Goal: Information Seeking & Learning: Learn about a topic

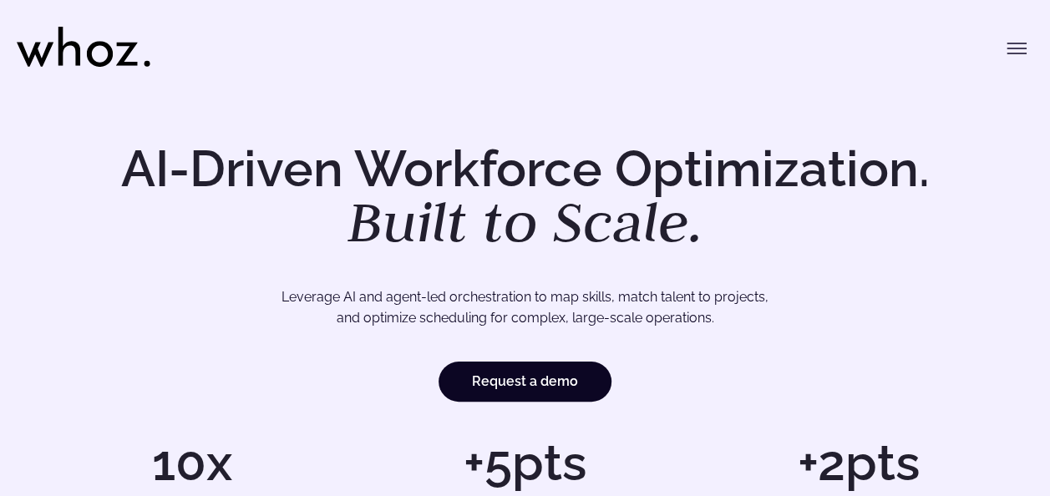
click at [357, 160] on h1 "AI-Driven Workforce Optimization. Built to Scale." at bounding box center [525, 197] width 855 height 107
click at [182, 190] on h1 "AI-Driven Workforce Optimization. Built to Scale." at bounding box center [525, 197] width 855 height 107
click at [211, 249] on h1 "AI-Driven Workforce Optimization. Built to Scale." at bounding box center [525, 197] width 855 height 107
click at [122, 185] on h1 "AI-Driven Workforce Optimization. Built to Scale." at bounding box center [525, 197] width 855 height 107
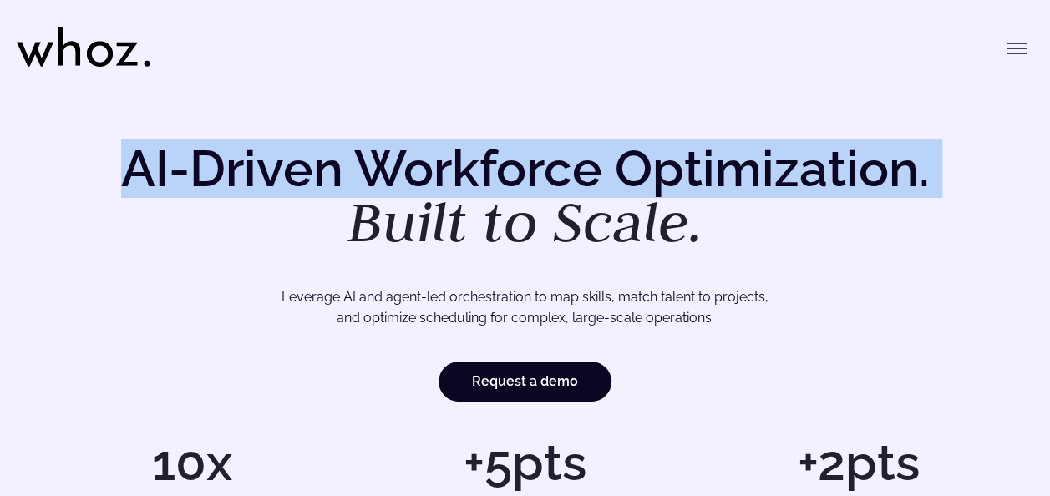
click at [122, 185] on h1 "AI-Driven Workforce Optimization. Built to Scale." at bounding box center [525, 197] width 855 height 107
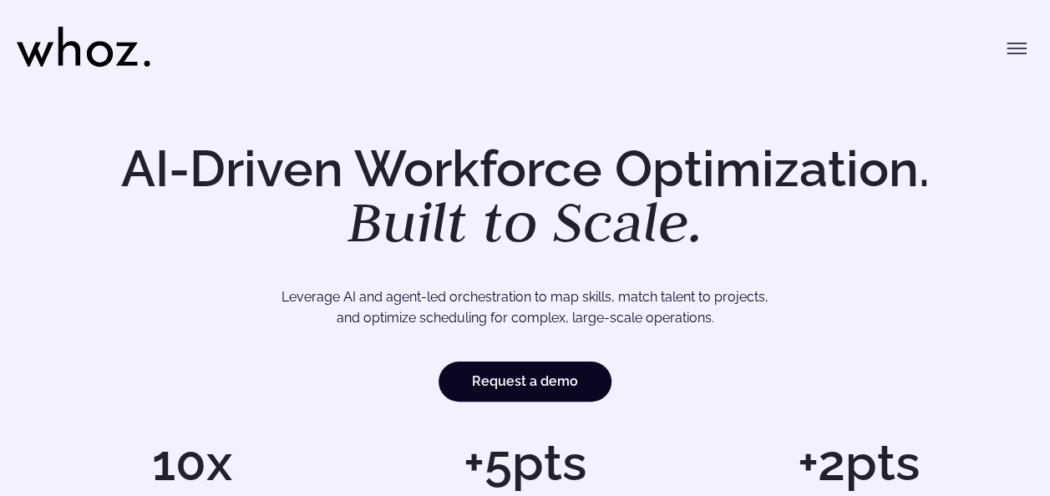
click at [365, 244] on em "Built to Scale." at bounding box center [525, 221] width 356 height 73
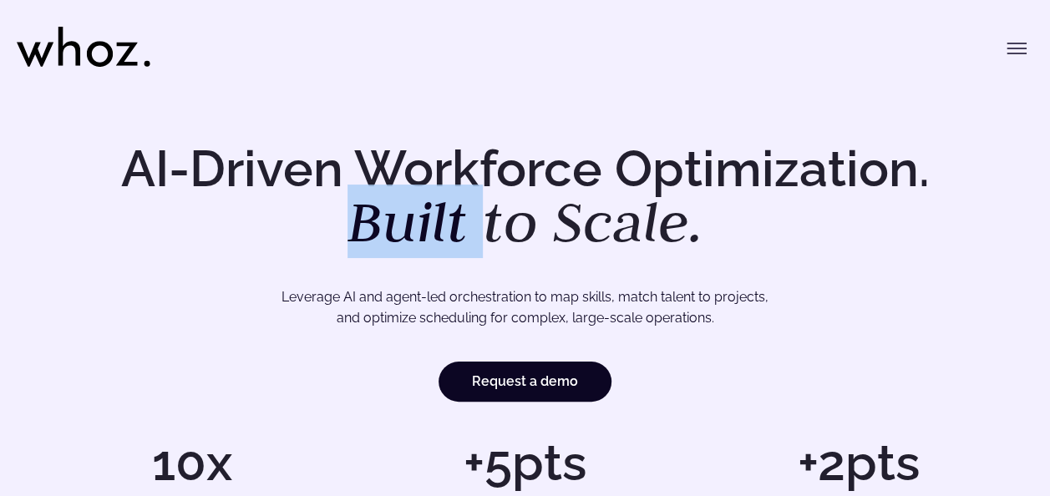
click at [365, 244] on em "Built to Scale." at bounding box center [525, 221] width 356 height 73
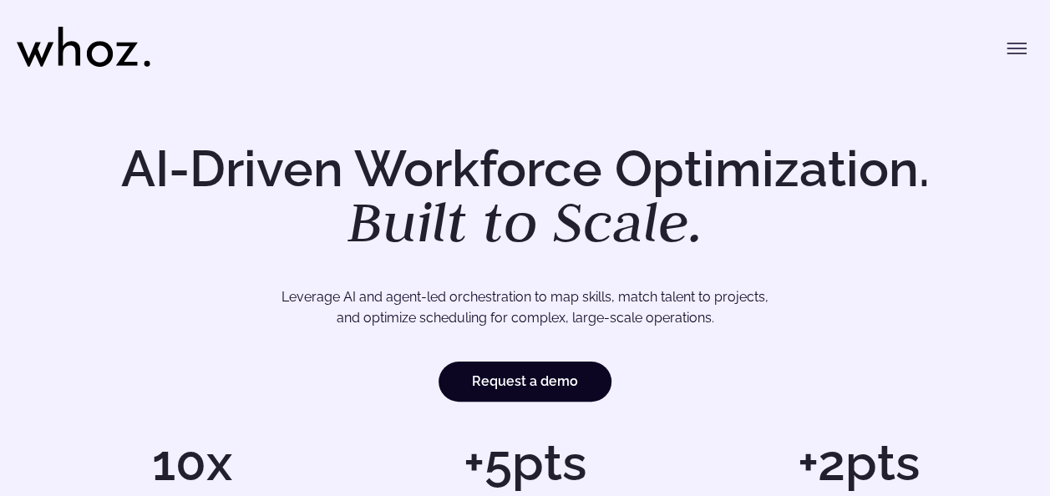
click at [129, 165] on h1 "AI-Driven Workforce Optimization. Built to Scale." at bounding box center [525, 197] width 855 height 107
